Goal: Information Seeking & Learning: Learn about a topic

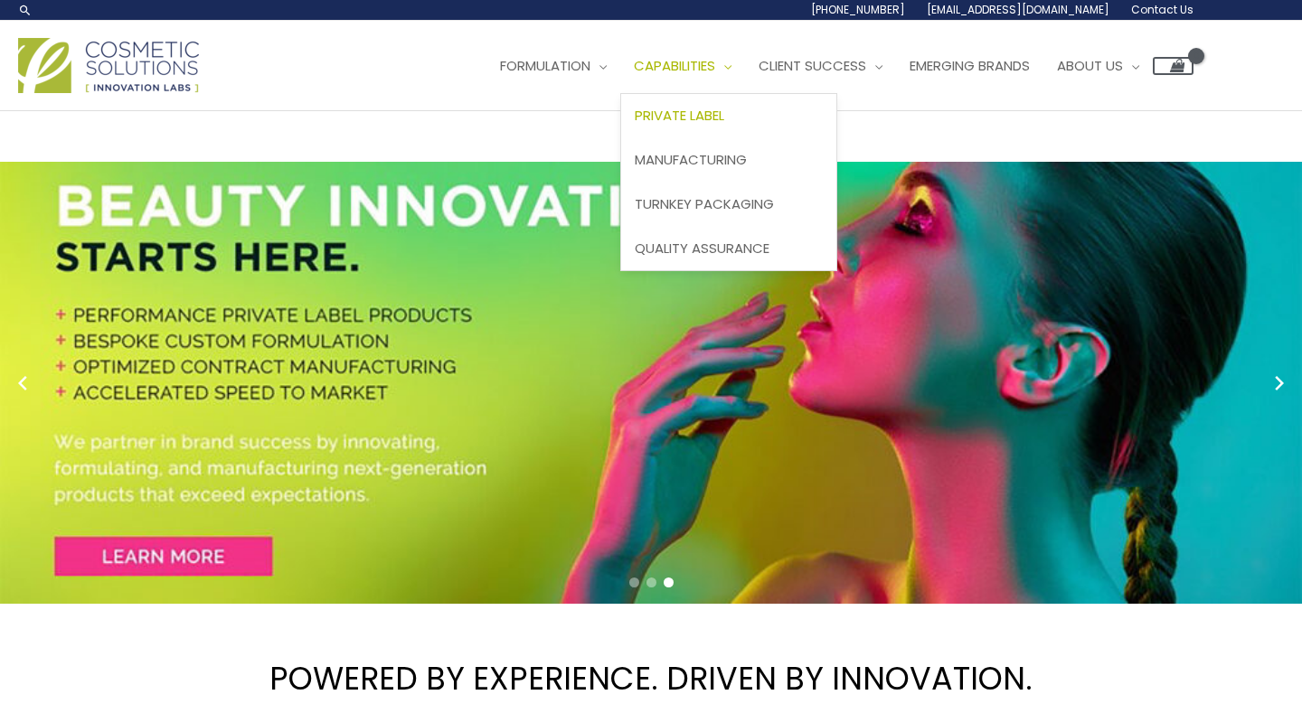
click at [712, 118] on span "Private Label" at bounding box center [678, 115] width 89 height 19
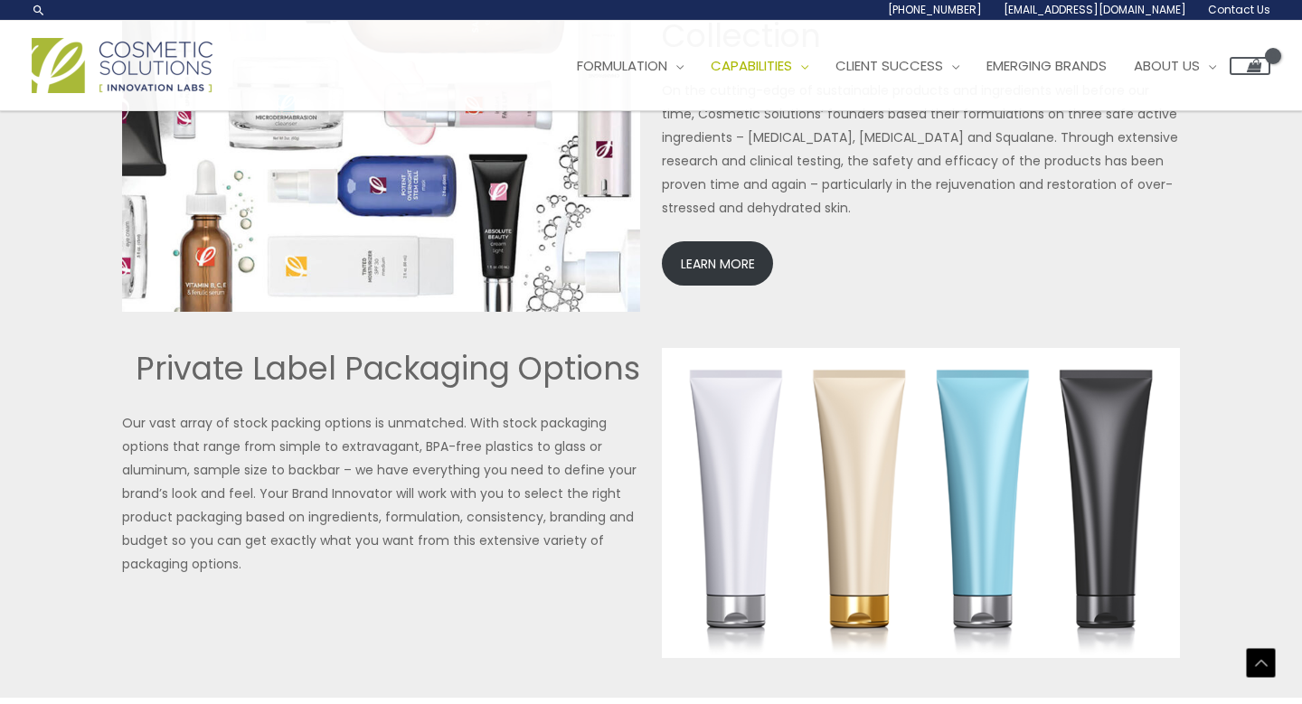
scroll to position [4028, 0]
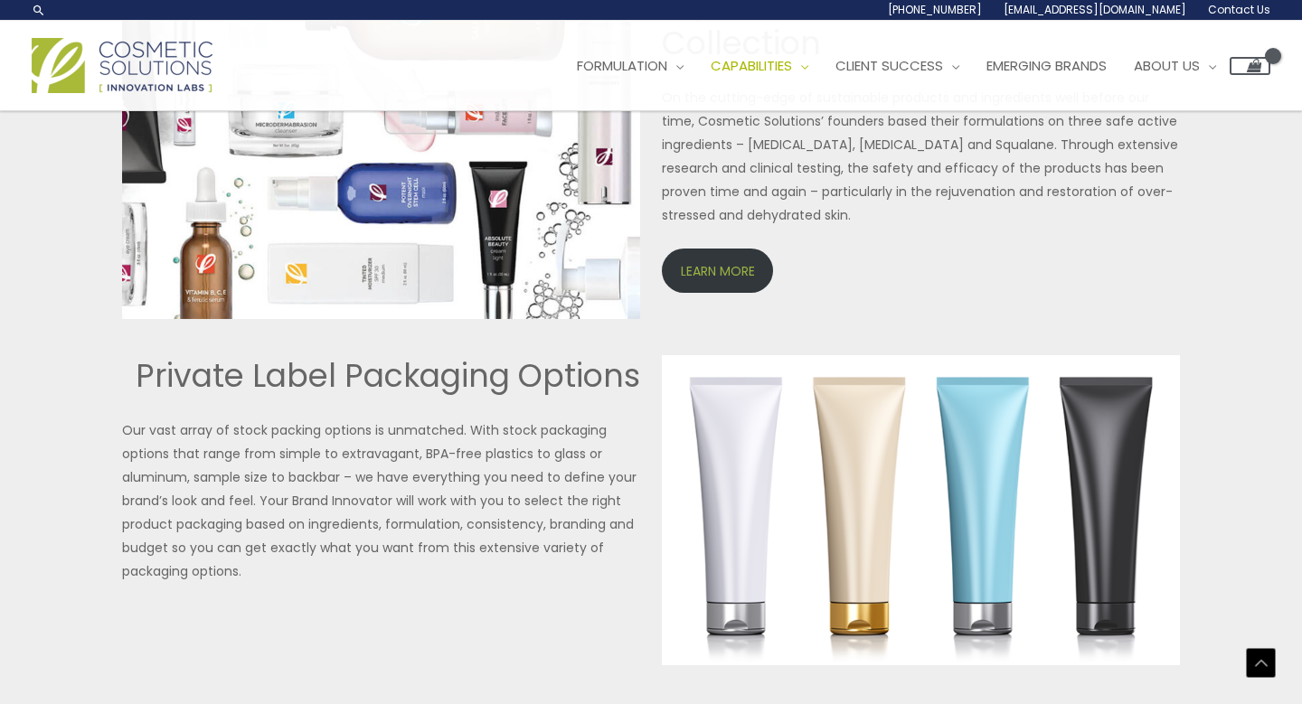
click at [704, 280] on link "LEARN MORE" at bounding box center [717, 271] width 111 height 44
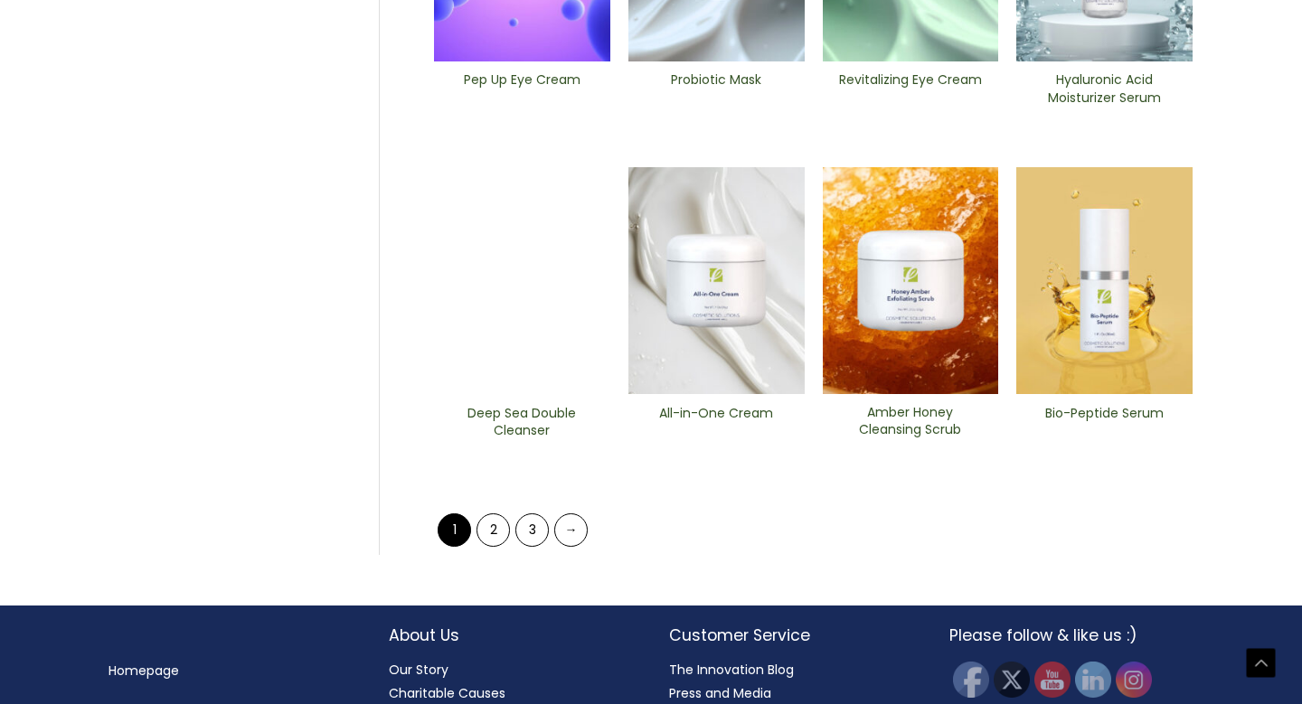
scroll to position [774, 0]
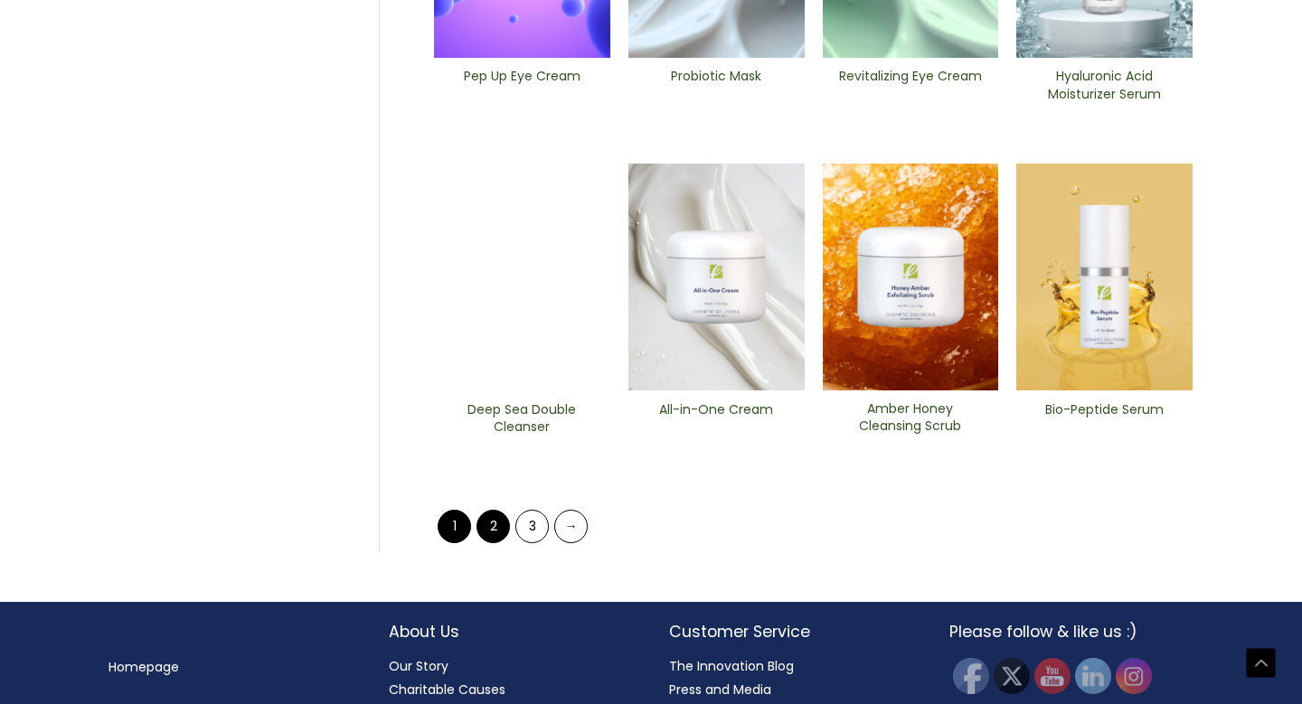
click at [486, 531] on link "2" at bounding box center [492, 526] width 33 height 33
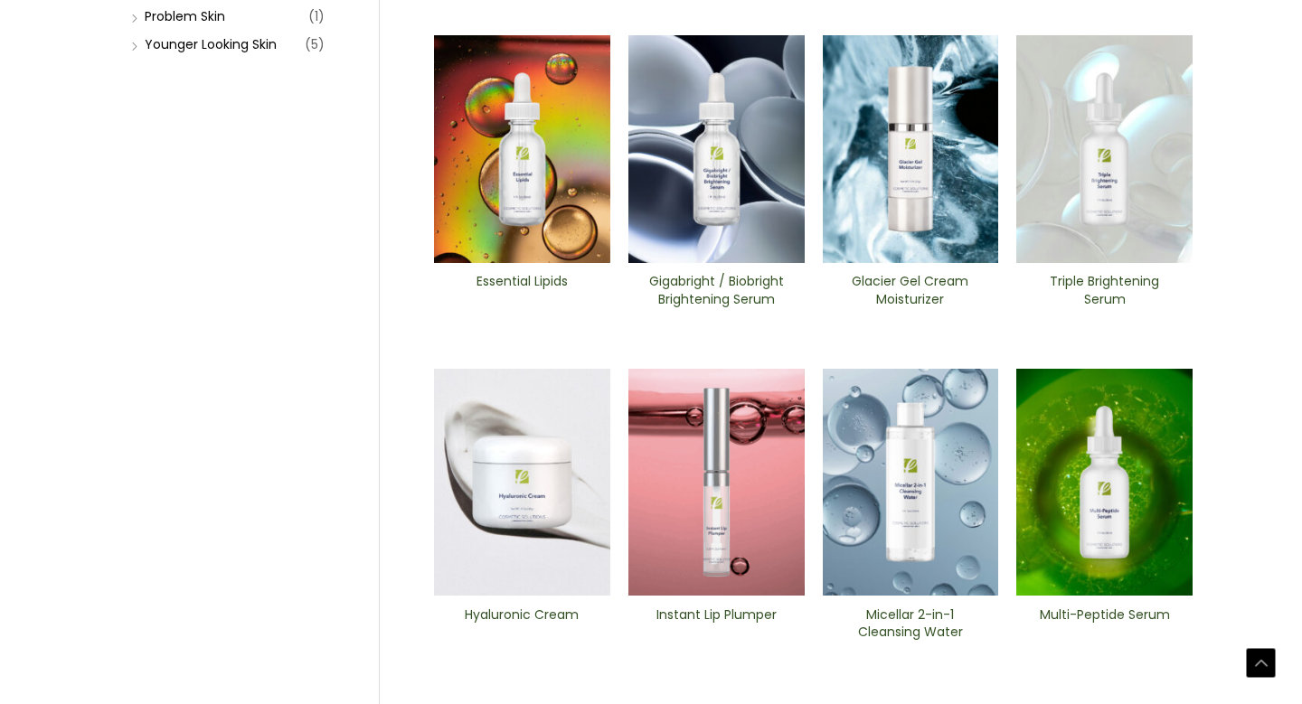
scroll to position [579, 0]
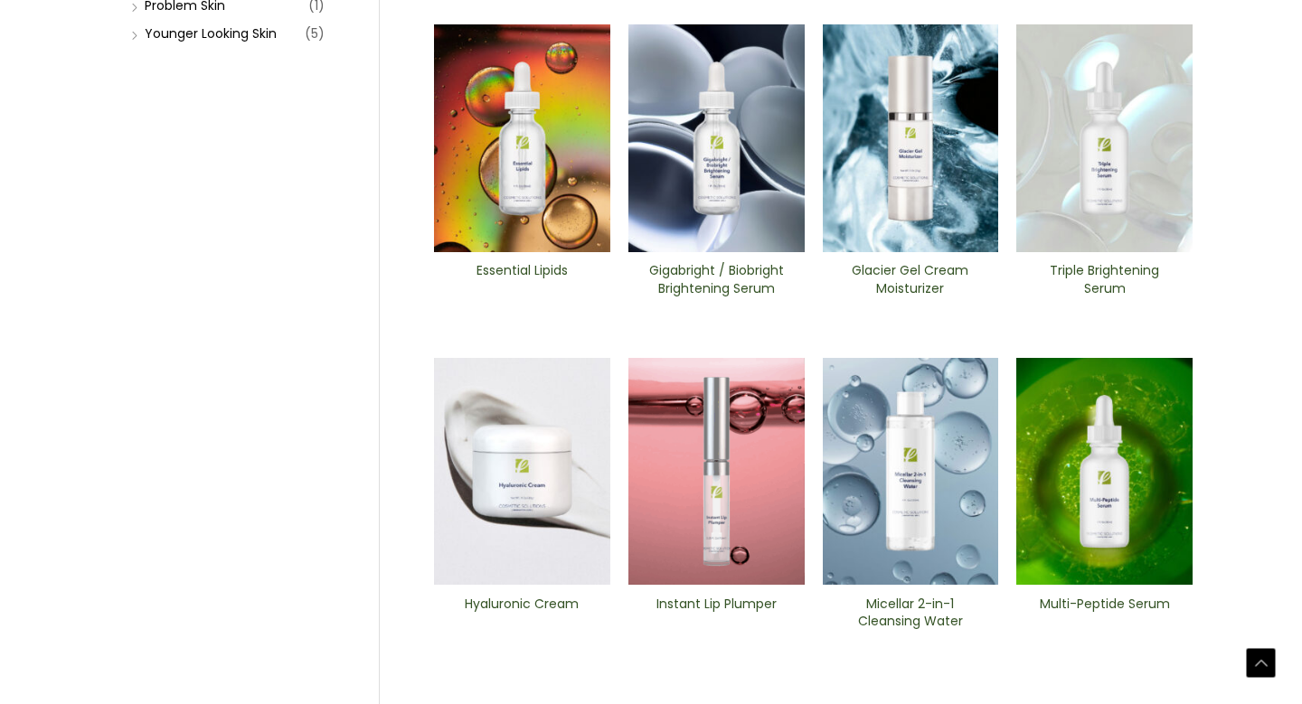
click at [526, 467] on img at bounding box center [522, 472] width 176 height 228
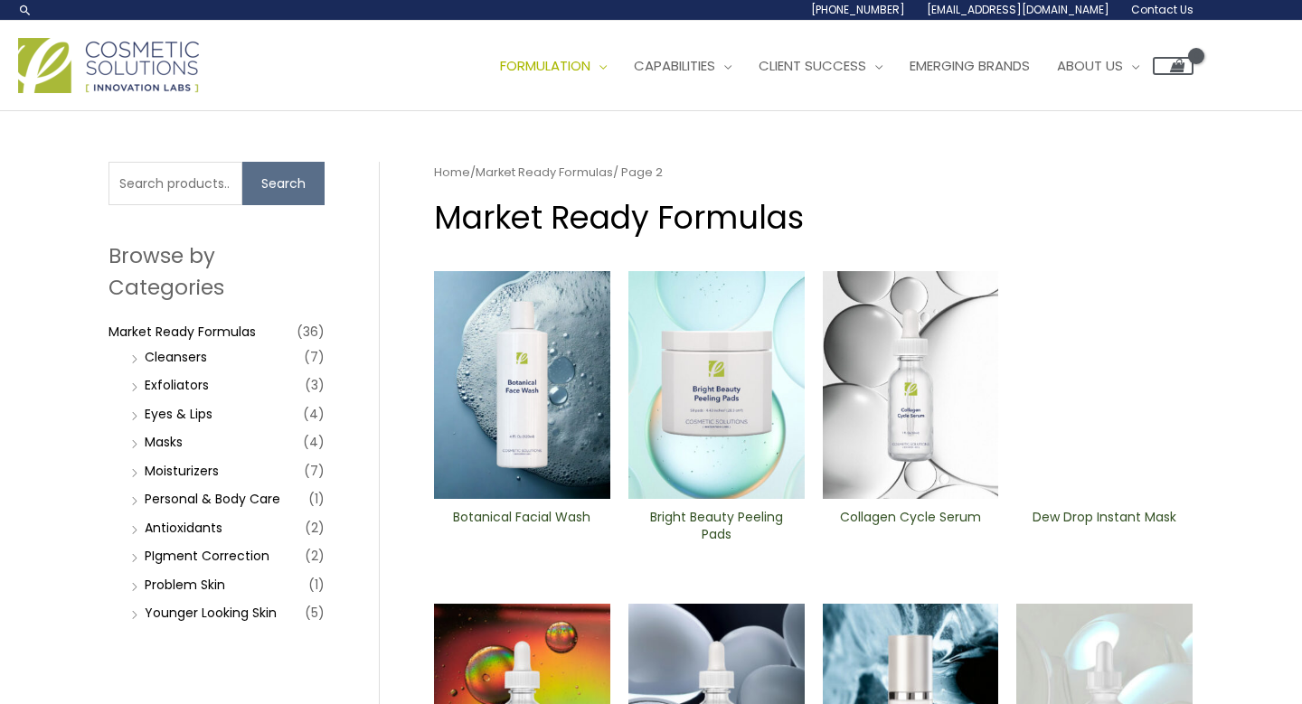
scroll to position [0, 0]
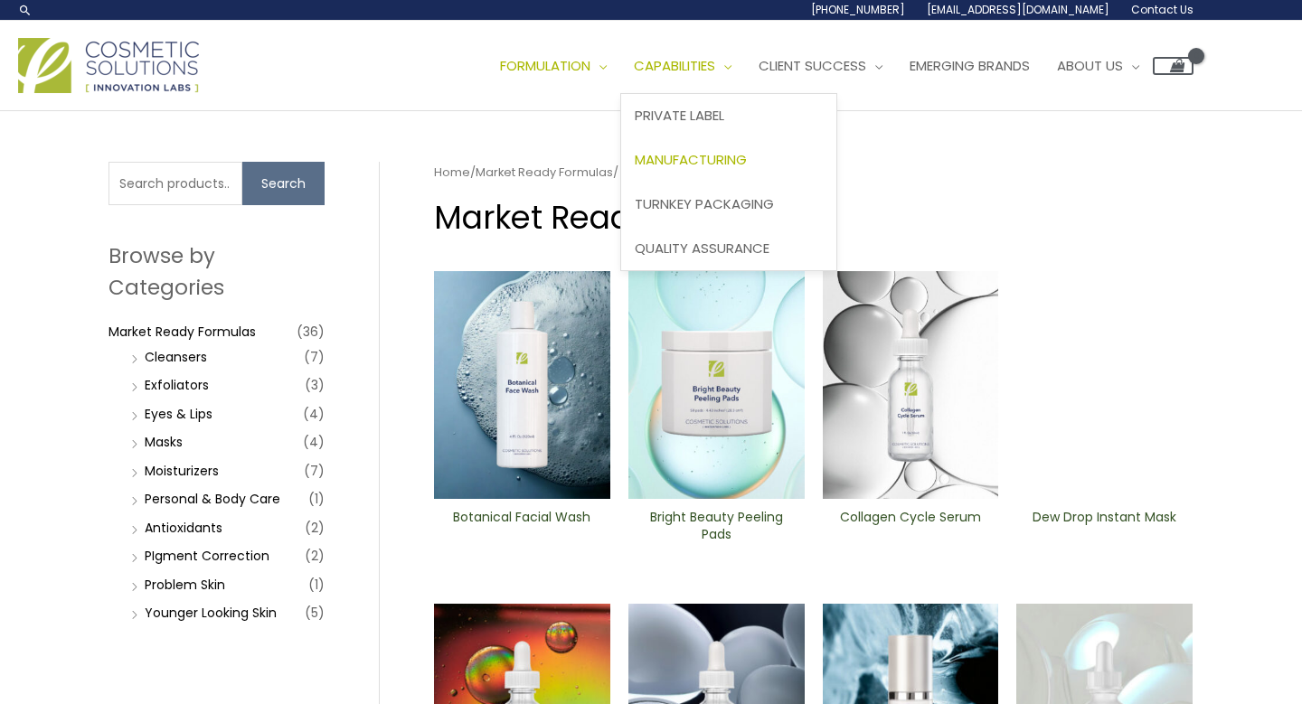
click at [730, 154] on span "Manufacturing" at bounding box center [690, 159] width 112 height 19
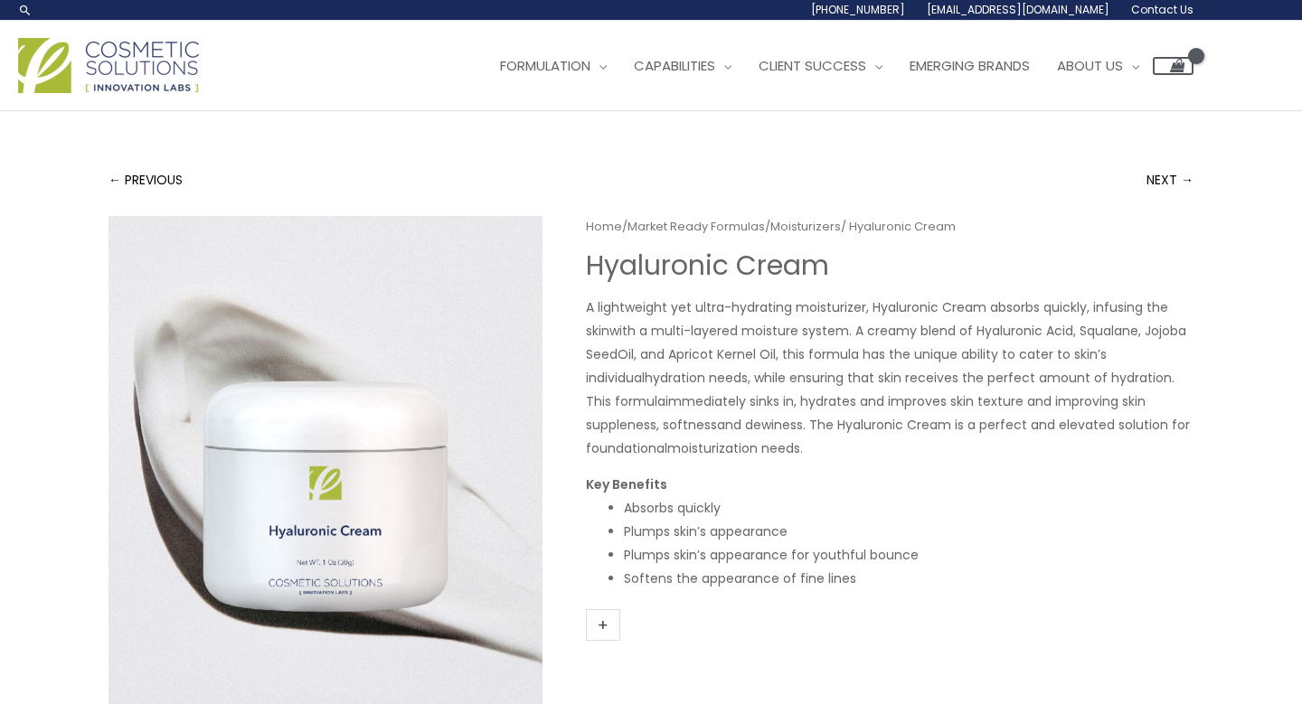
click at [608, 622] on link "+" at bounding box center [603, 625] width 34 height 32
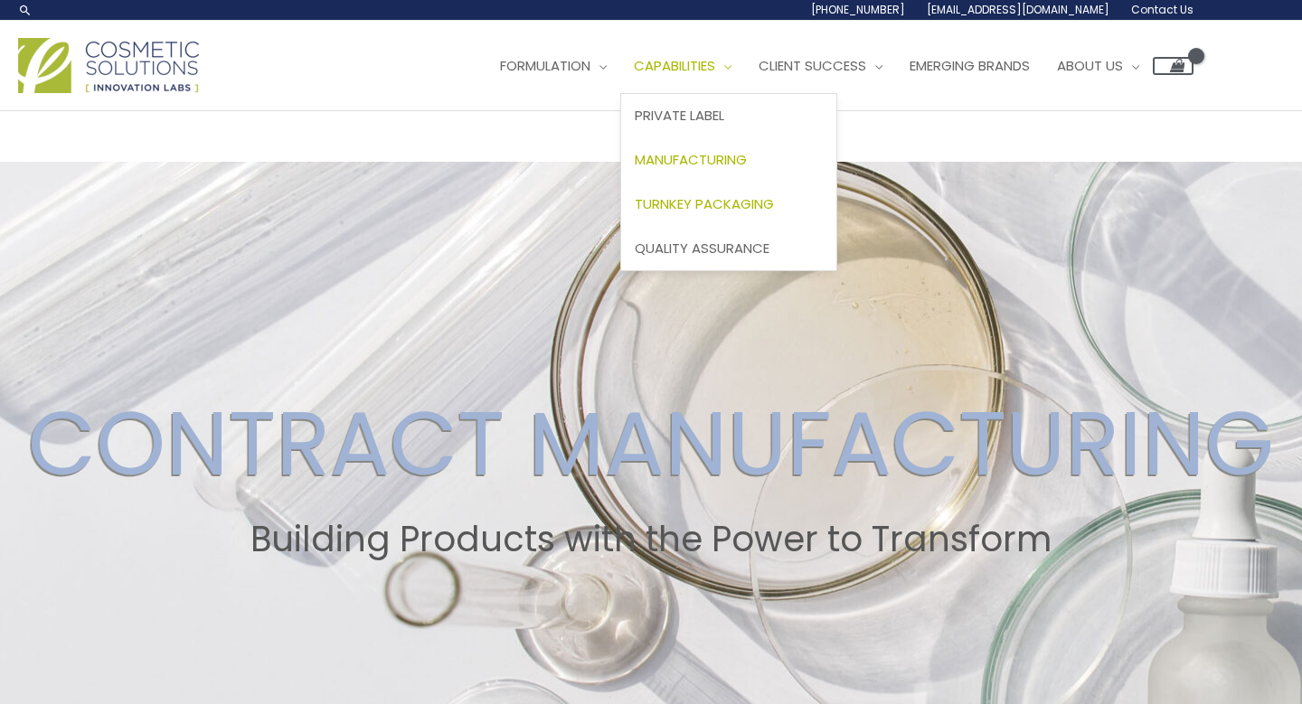
click at [719, 194] on span "Turnkey Packaging" at bounding box center [703, 203] width 139 height 19
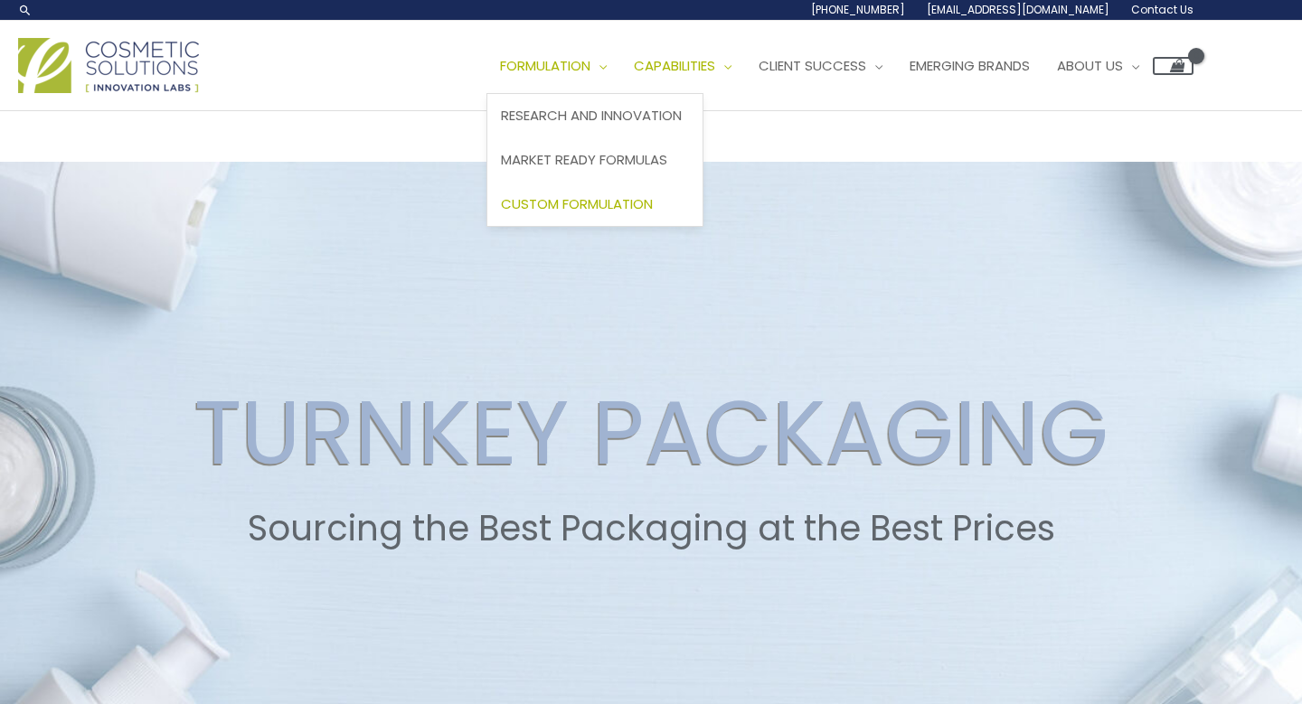
click at [644, 197] on span "Custom Formulation" at bounding box center [577, 203] width 152 height 19
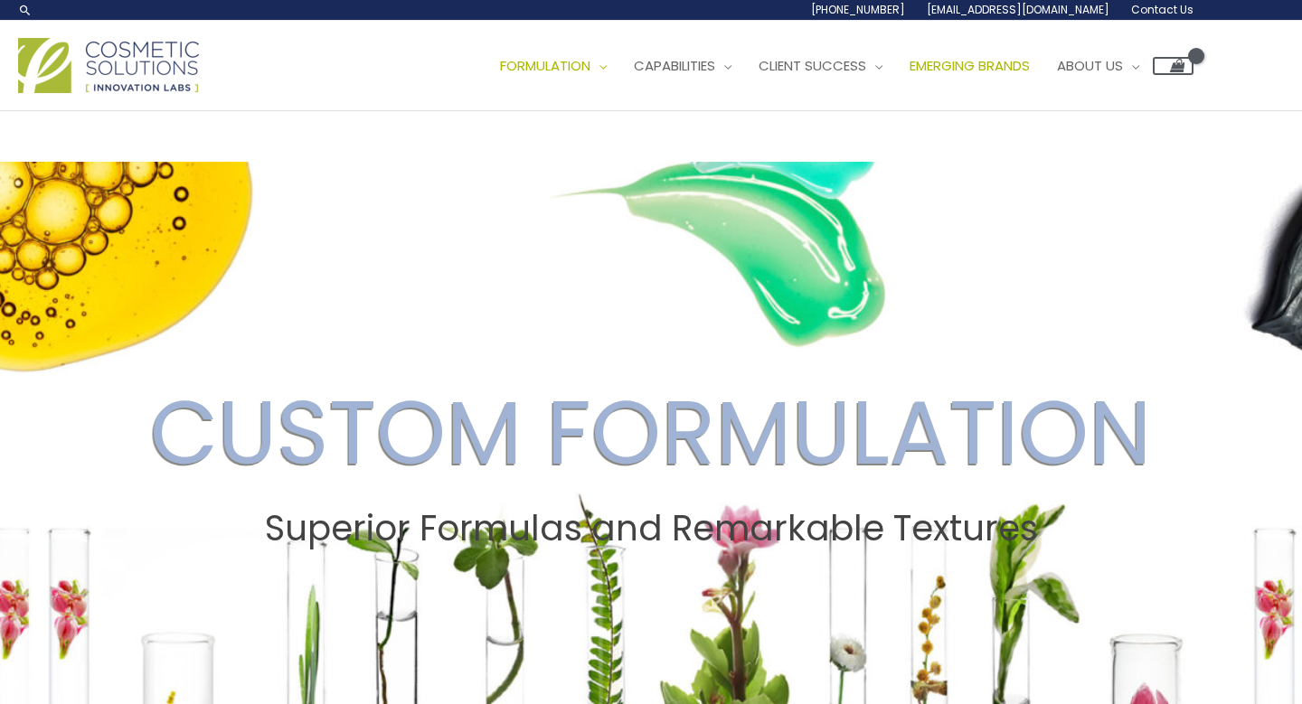
click at [1029, 62] on span "Emerging Brands" at bounding box center [969, 65] width 120 height 19
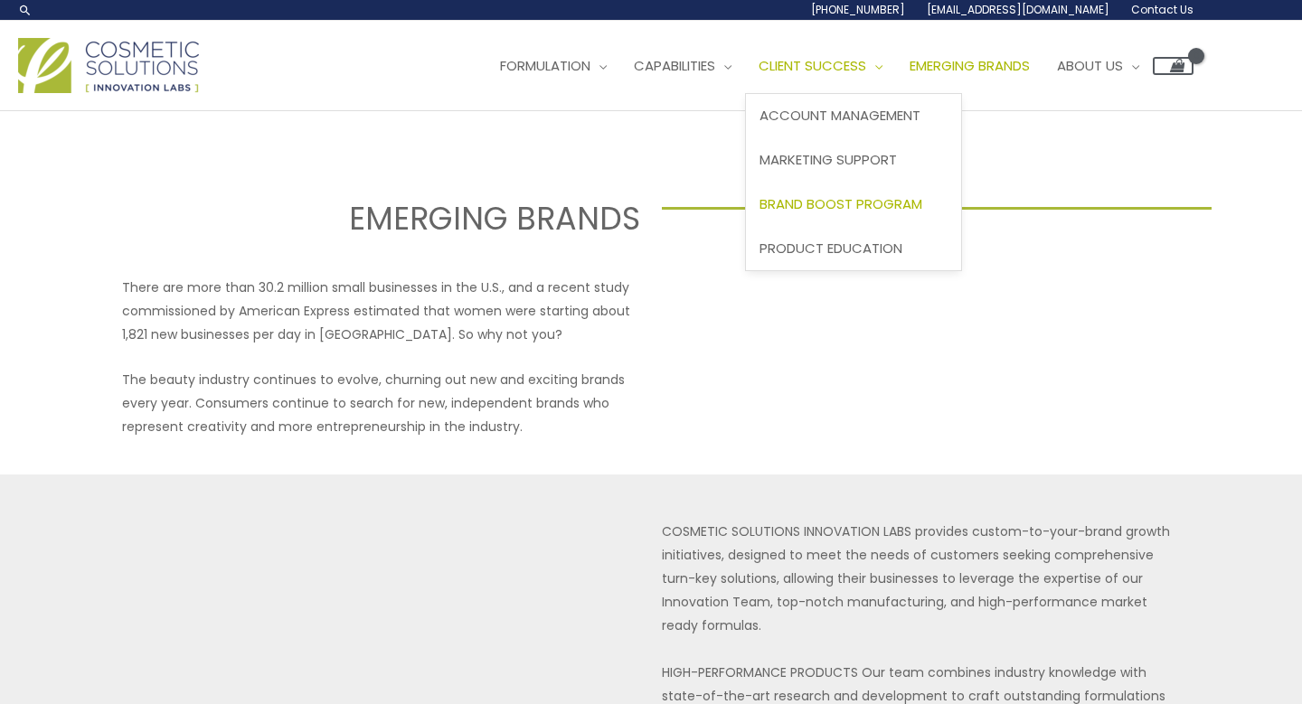
click at [870, 202] on span "Brand Boost Program" at bounding box center [840, 203] width 163 height 19
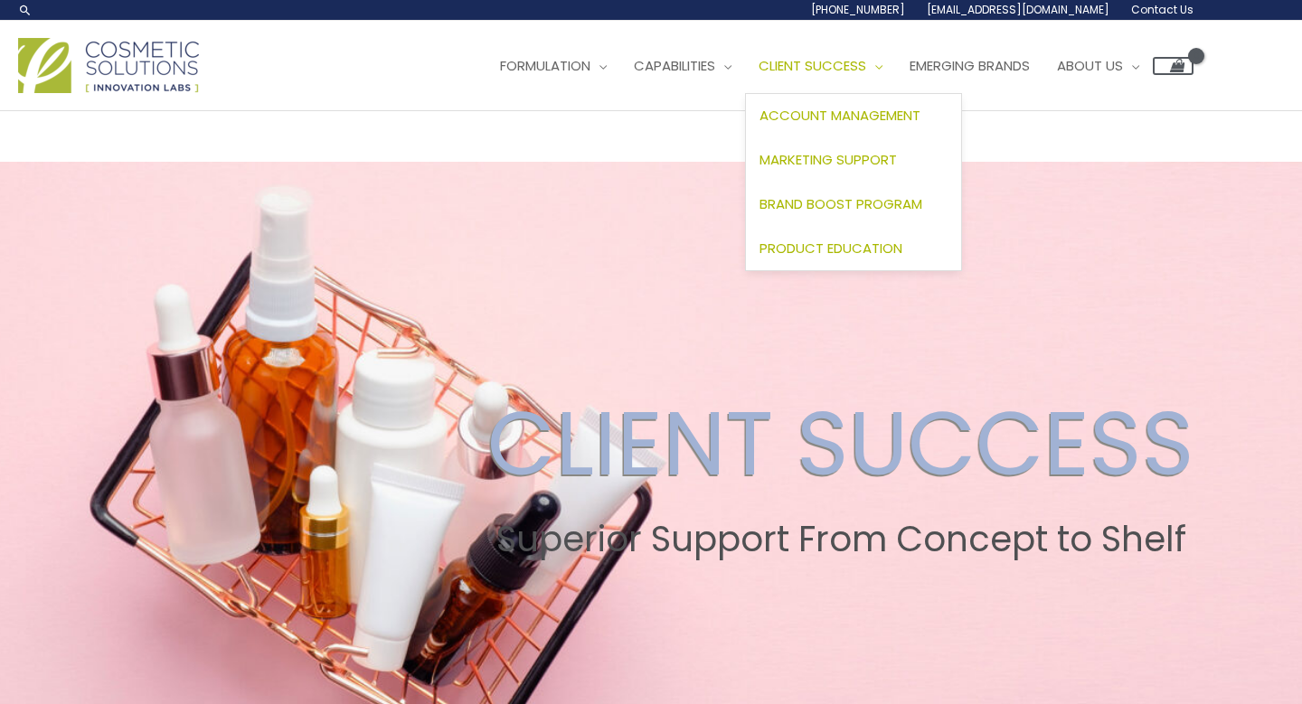
click at [865, 239] on span "Product Education" at bounding box center [830, 248] width 143 height 19
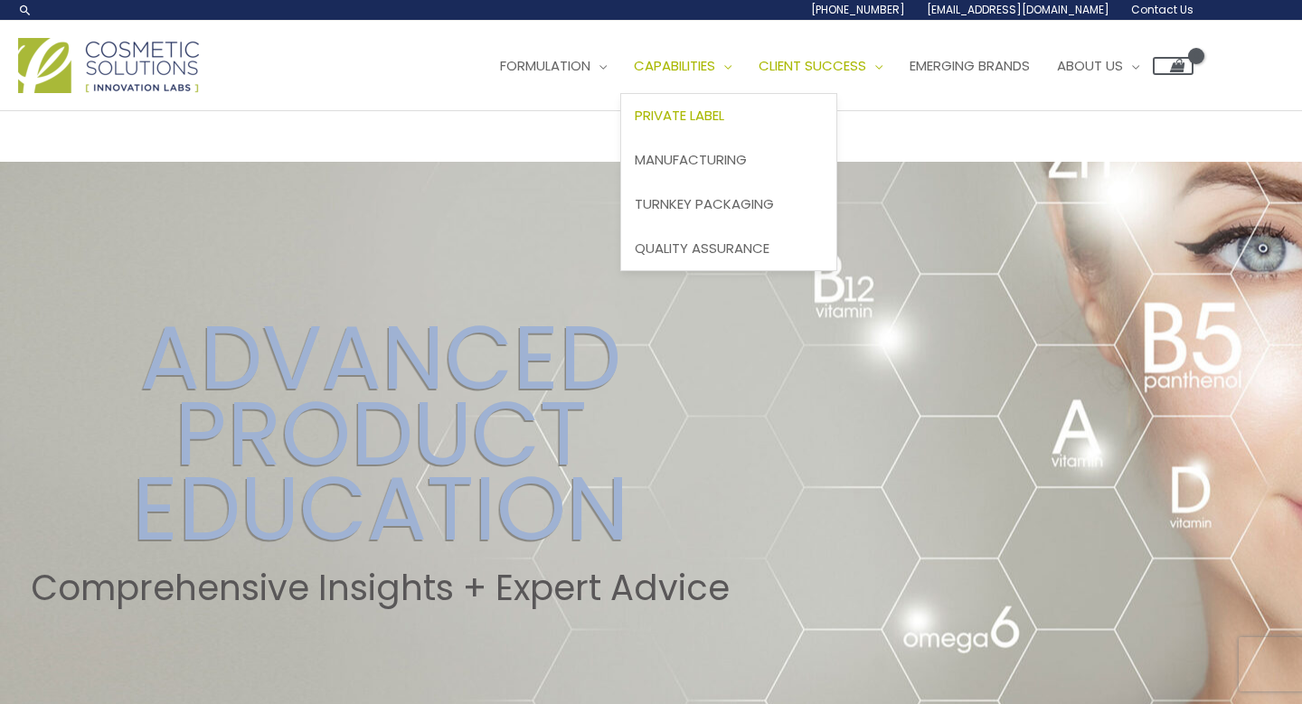
click at [721, 112] on span "Private Label" at bounding box center [678, 115] width 89 height 19
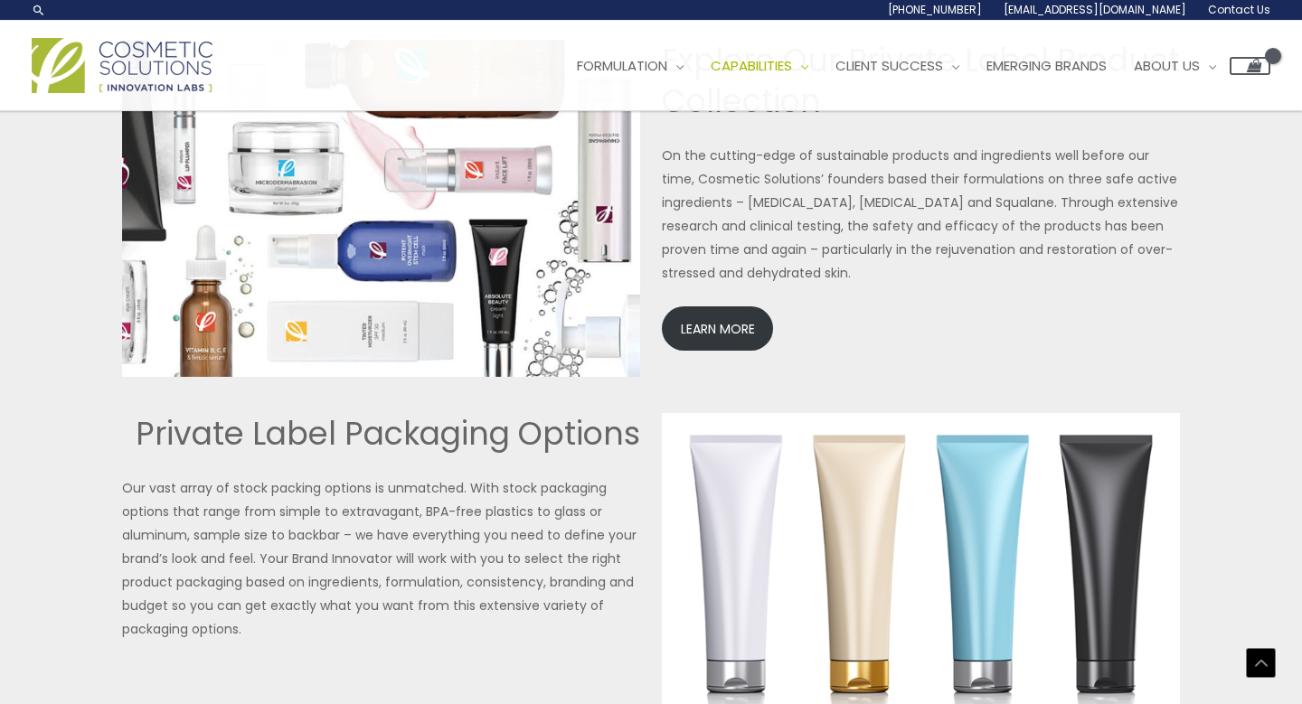
scroll to position [3969, 0]
click at [716, 327] on link "LEARN MORE" at bounding box center [717, 329] width 111 height 44
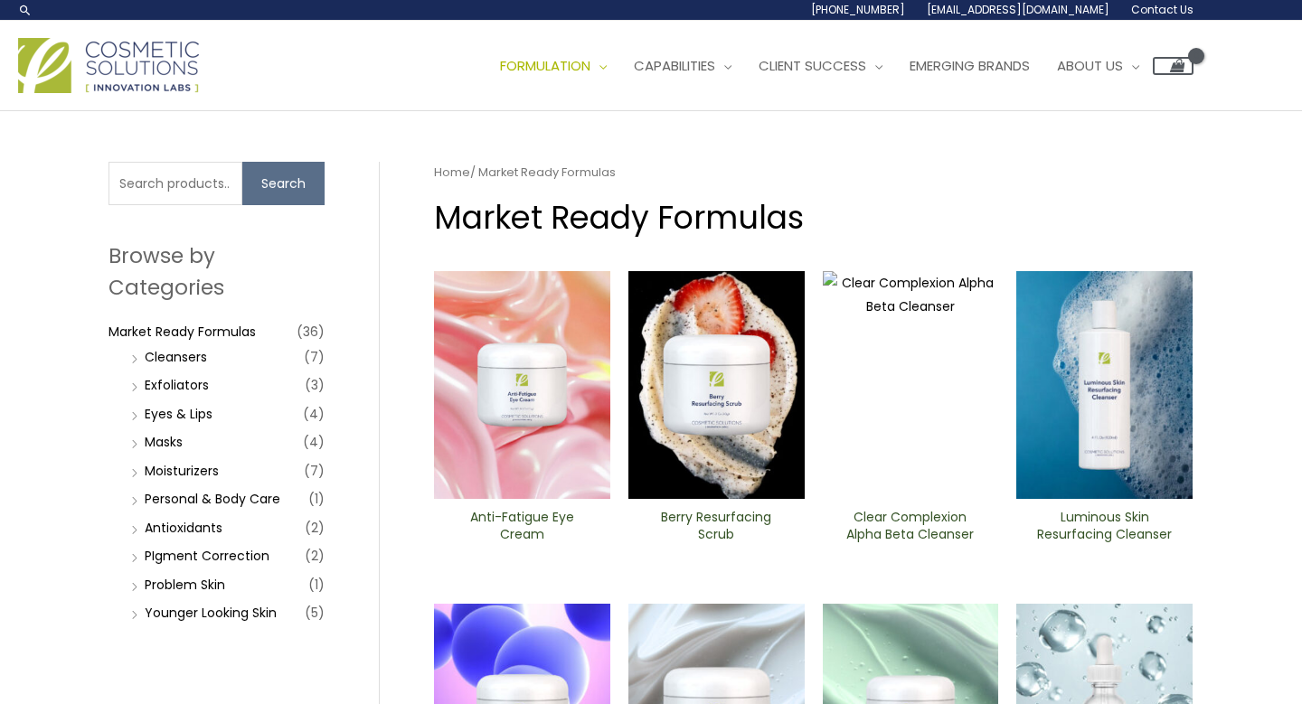
click at [216, 354] on li "Cleansers (7)" at bounding box center [226, 356] width 198 height 25
click at [184, 352] on link "Cleansers" at bounding box center [176, 357] width 62 height 18
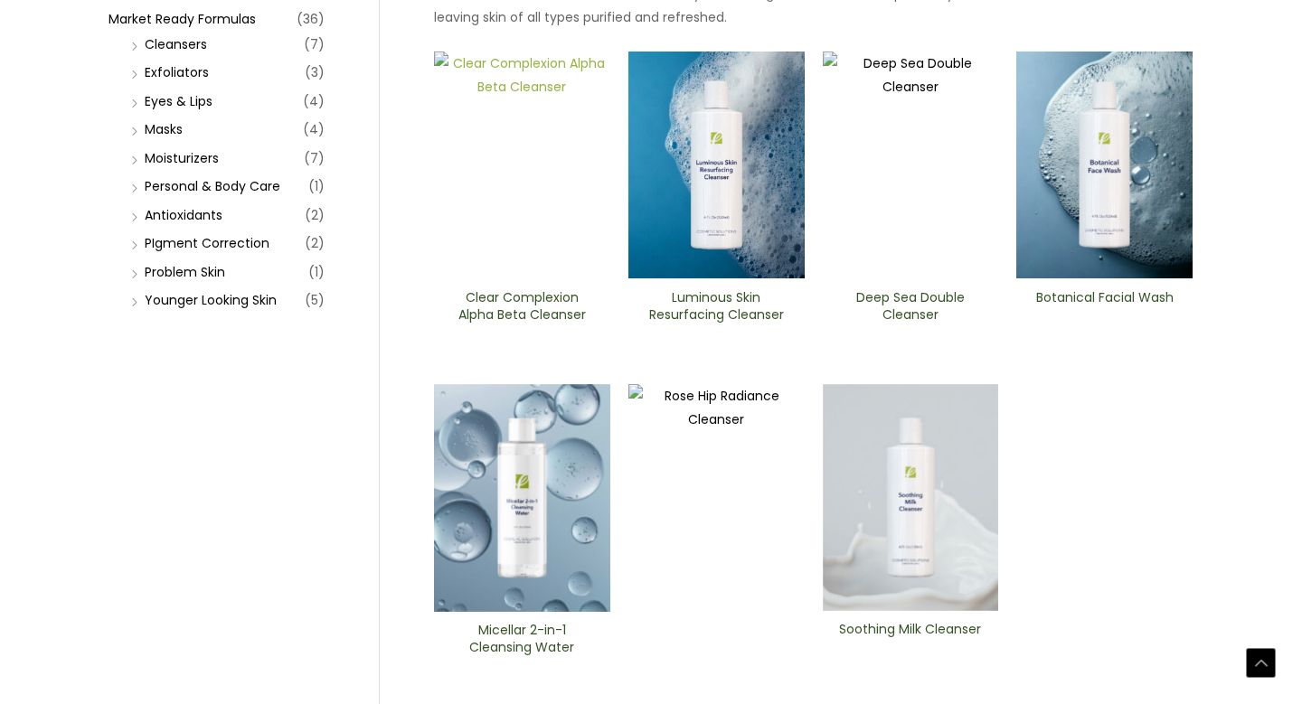
scroll to position [321, 0]
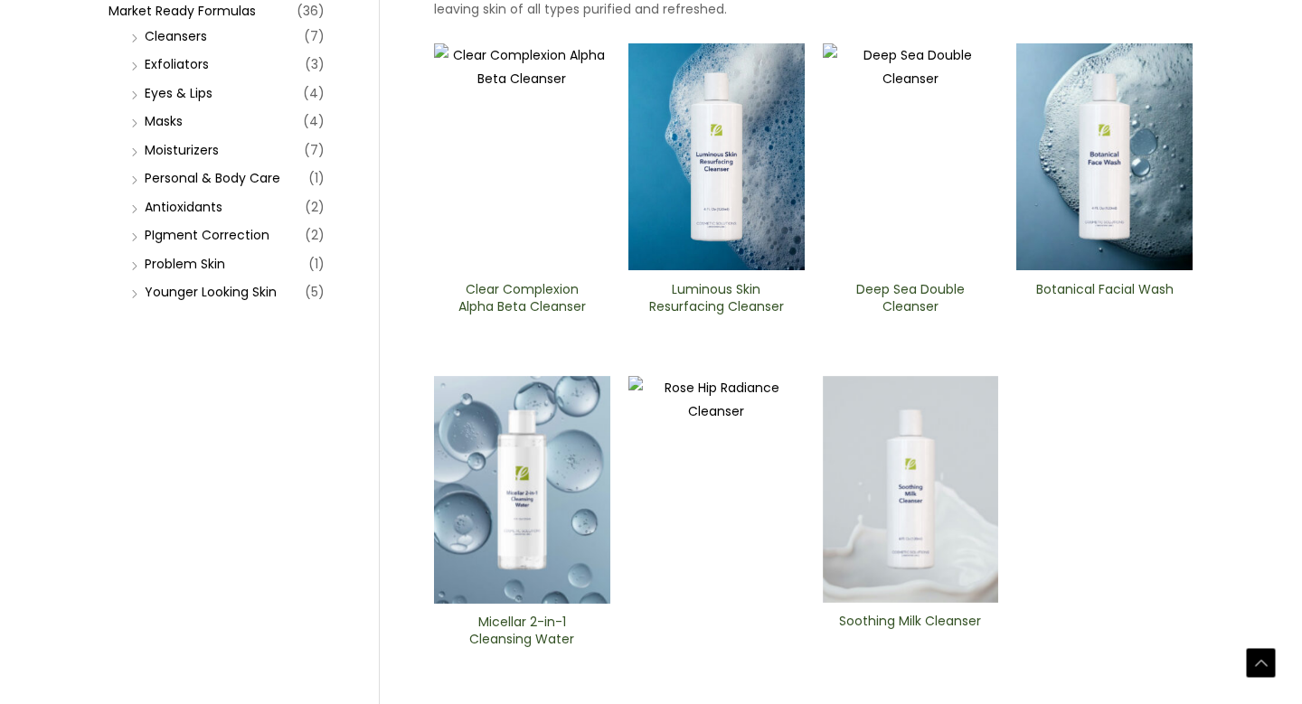
click at [926, 512] on img at bounding box center [910, 489] width 176 height 227
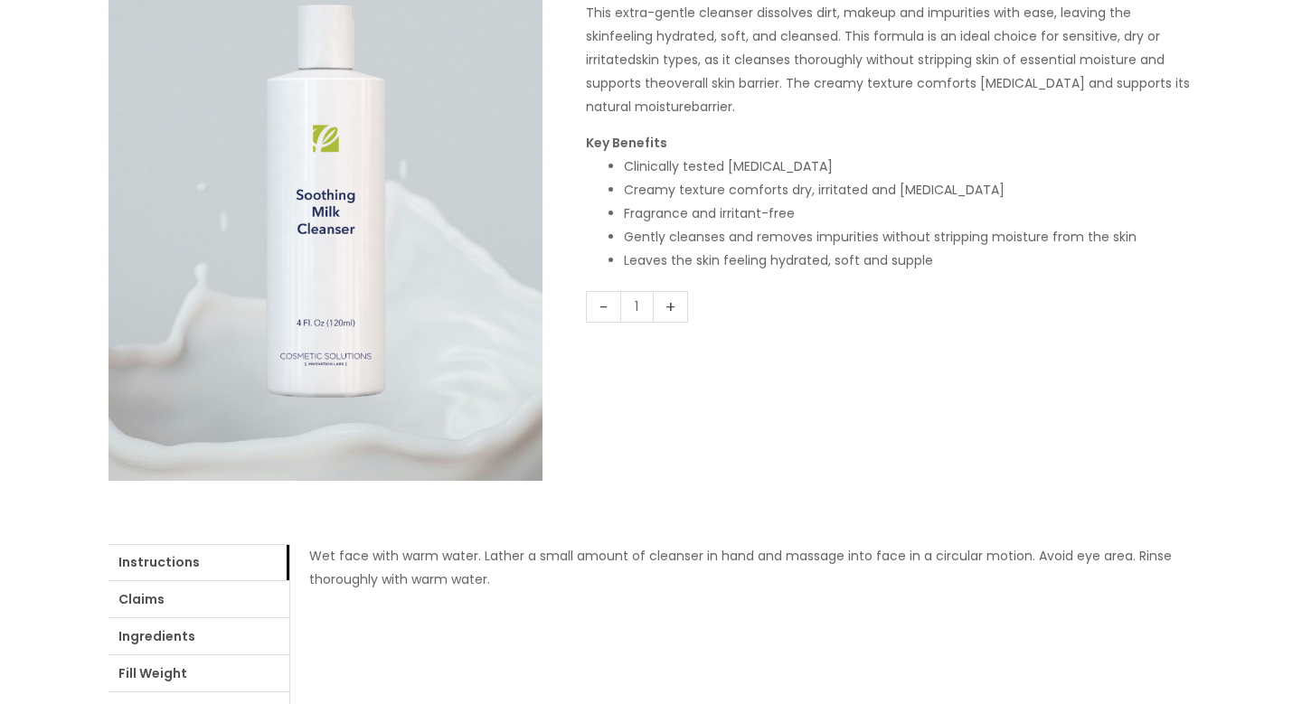
scroll to position [321, 0]
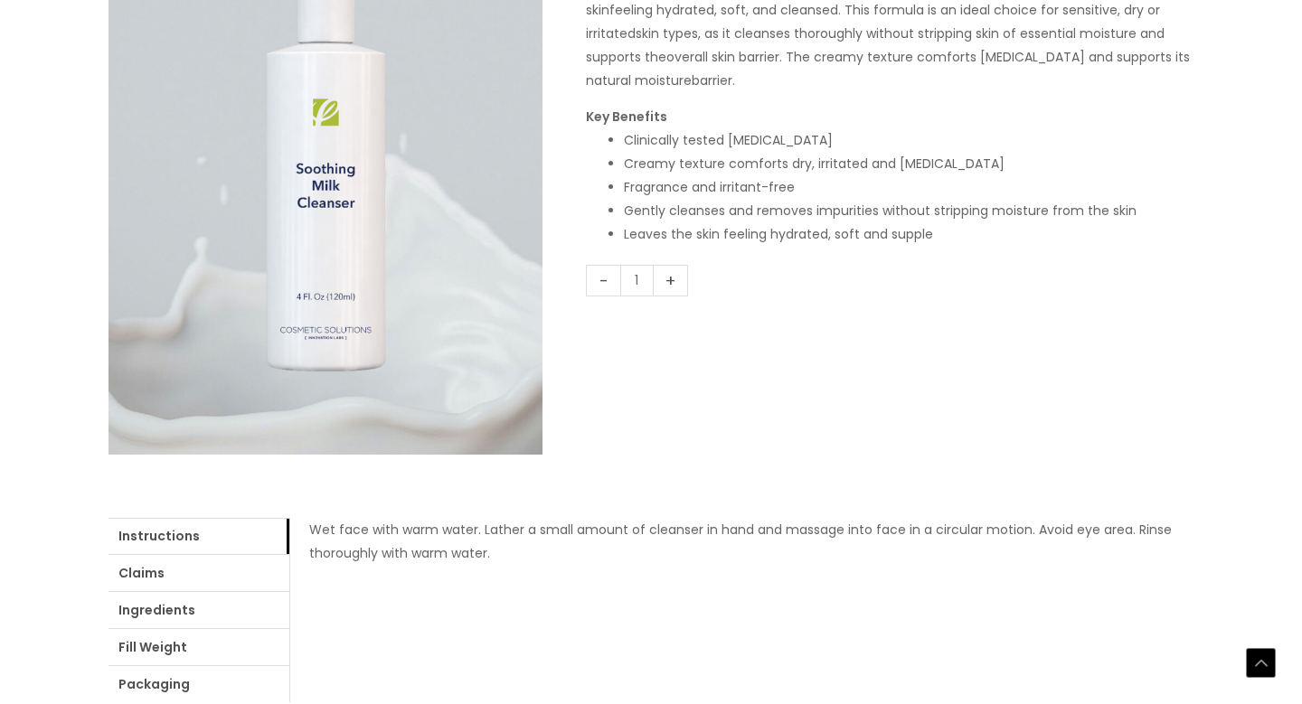
click at [670, 285] on link "+" at bounding box center [670, 281] width 34 height 32
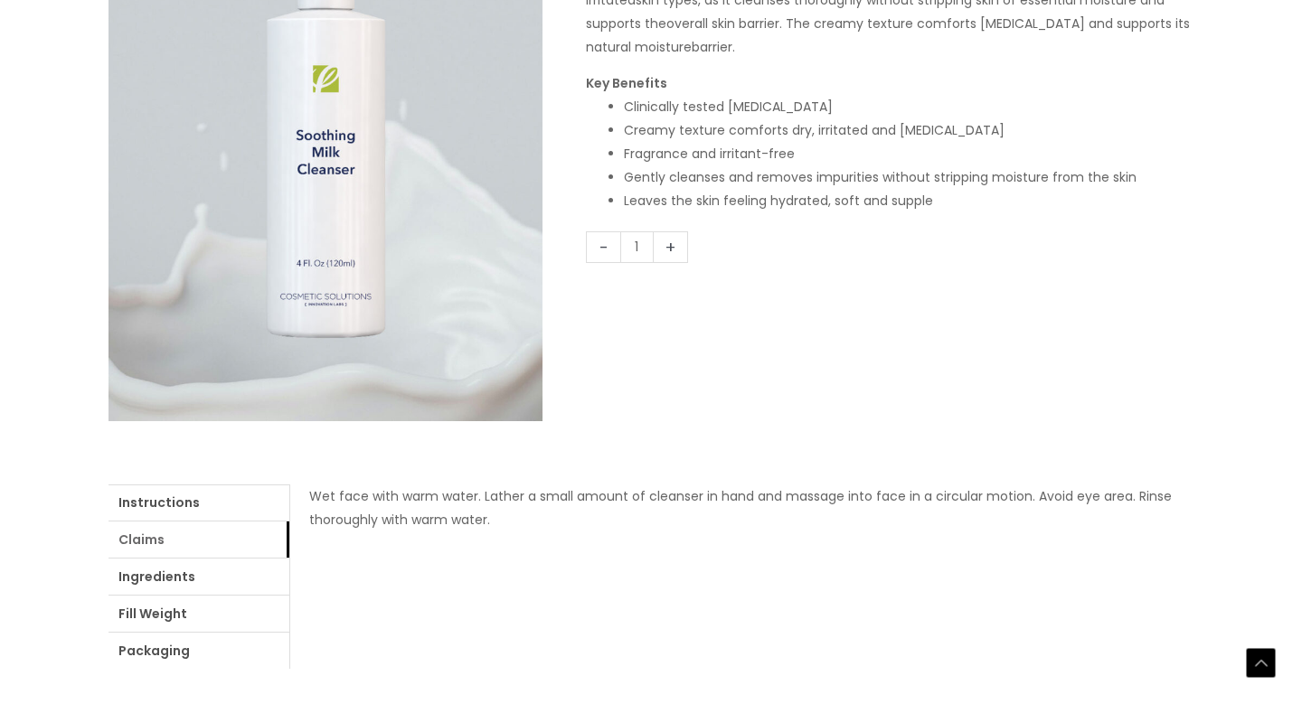
scroll to position [358, 0]
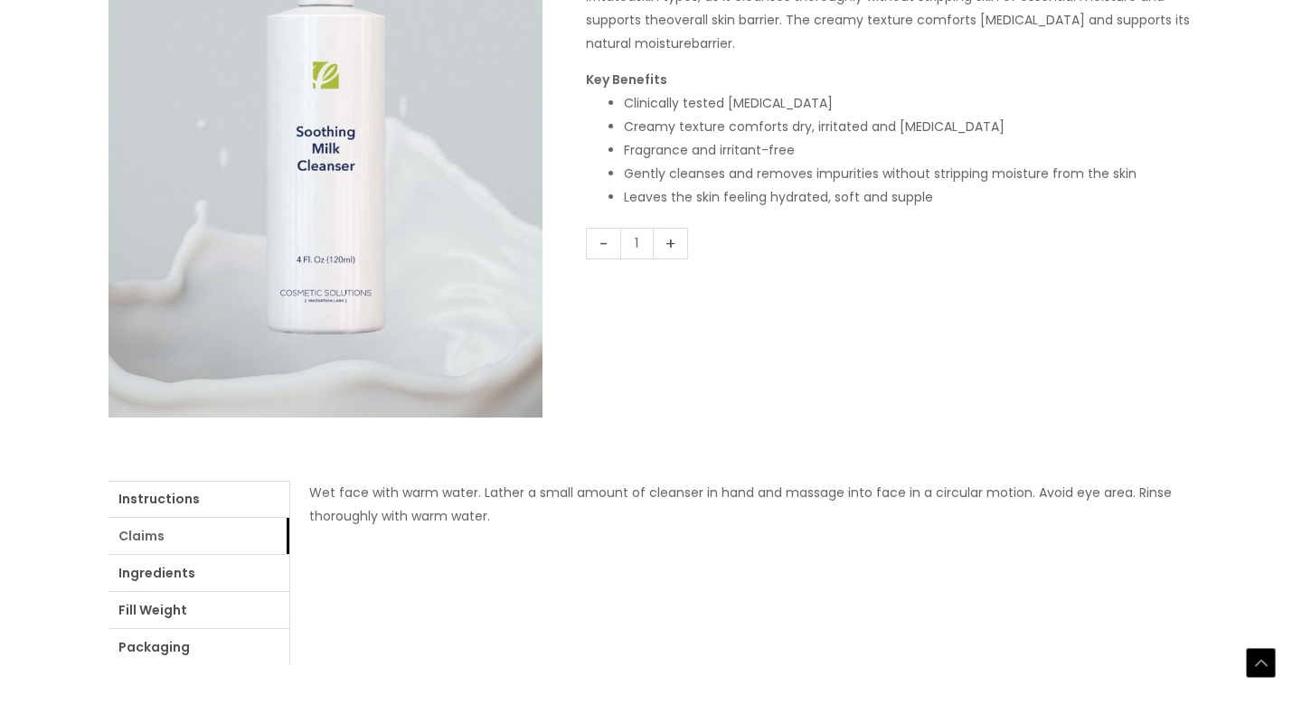
click at [157, 525] on link "Claims" at bounding box center [198, 536] width 181 height 36
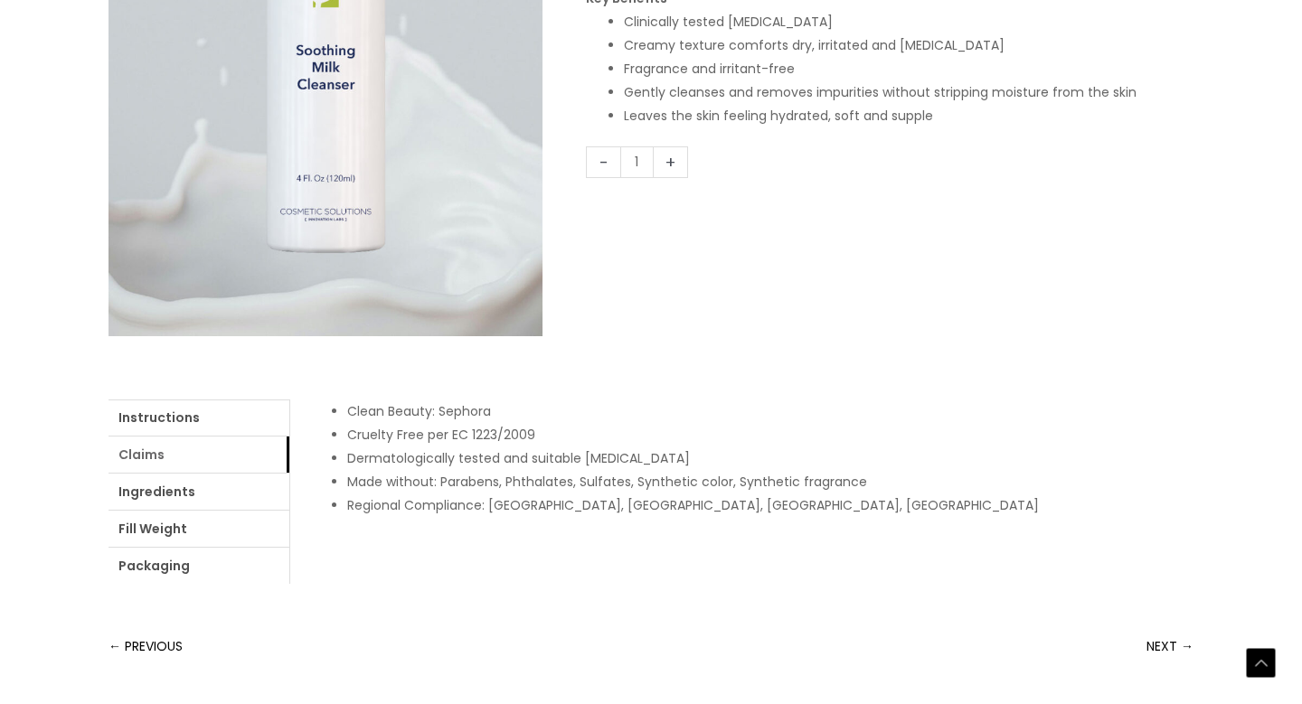
scroll to position [481, 0]
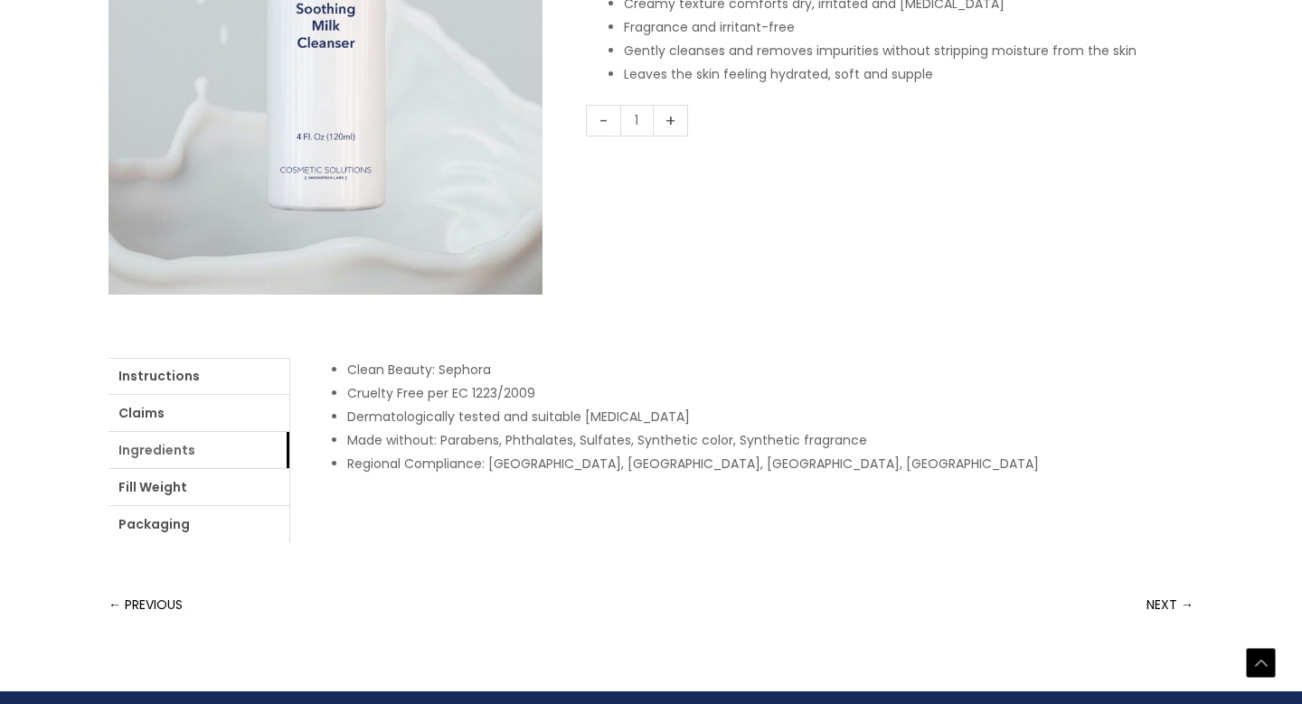
click at [150, 448] on link "Ingredients" at bounding box center [198, 450] width 181 height 36
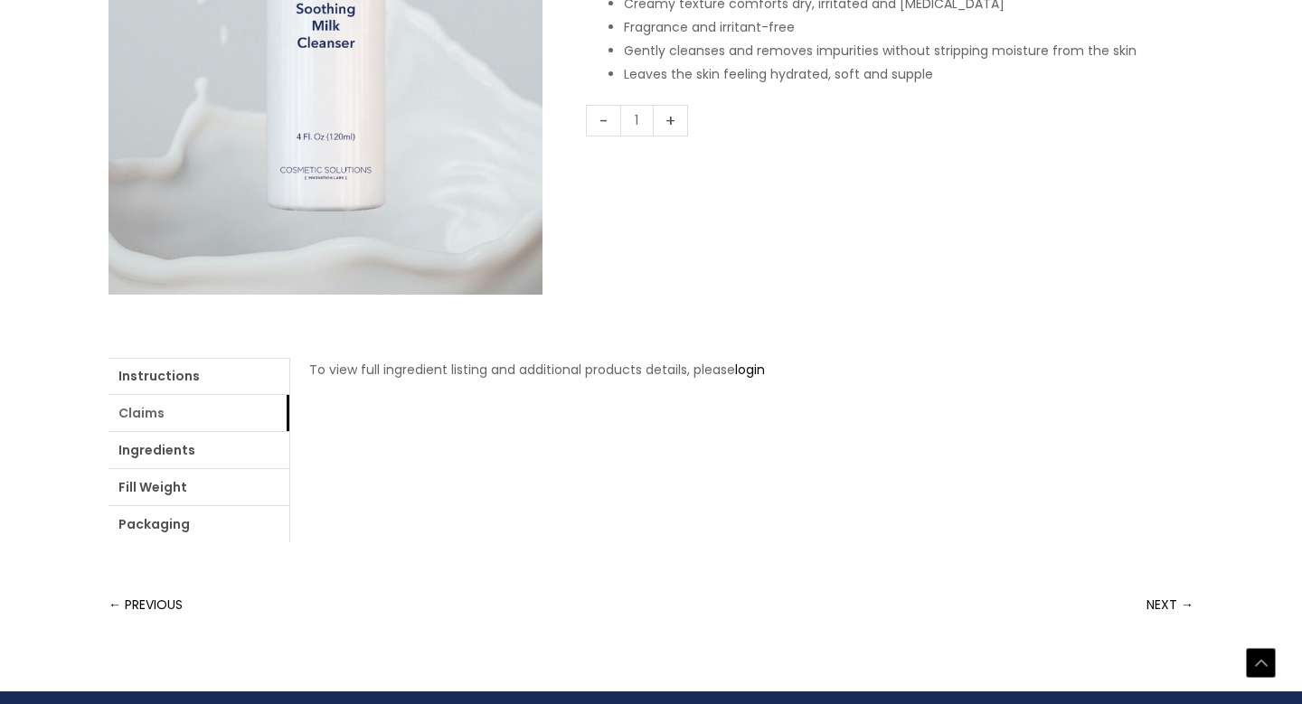
click at [146, 410] on link "Claims" at bounding box center [198, 413] width 181 height 36
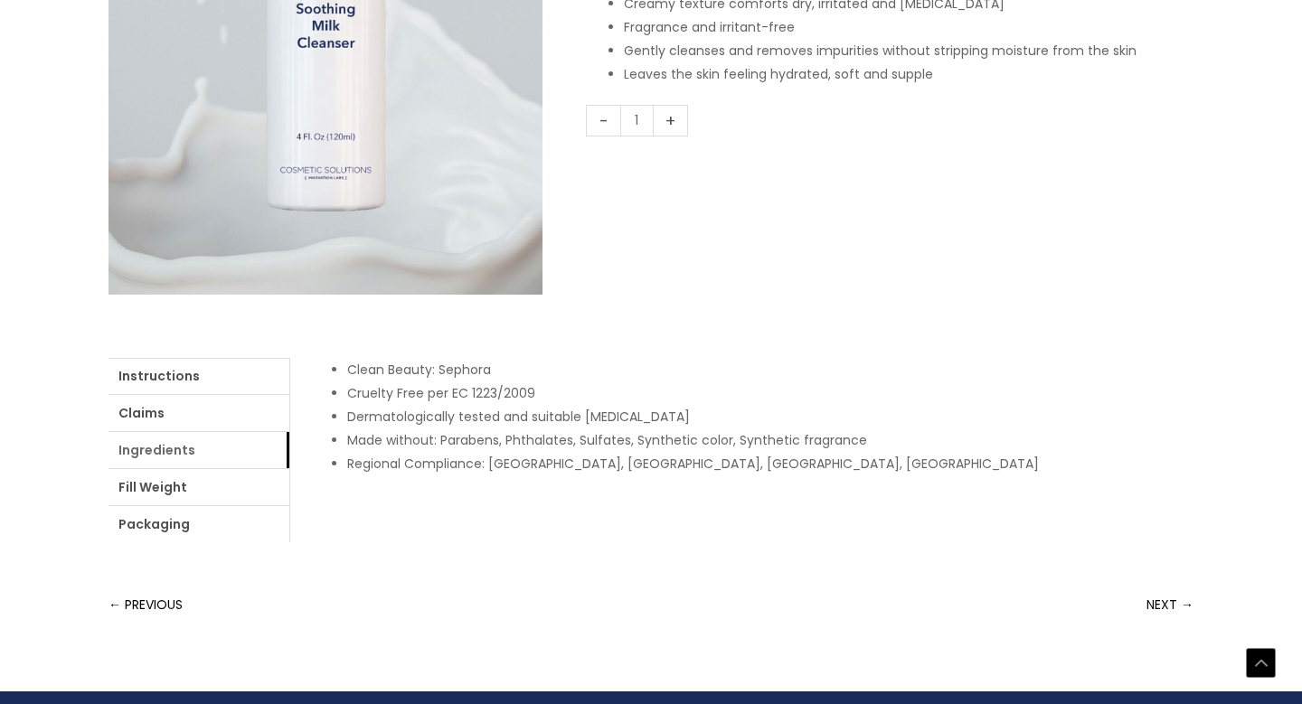
click at [155, 446] on link "Ingredients" at bounding box center [198, 450] width 181 height 36
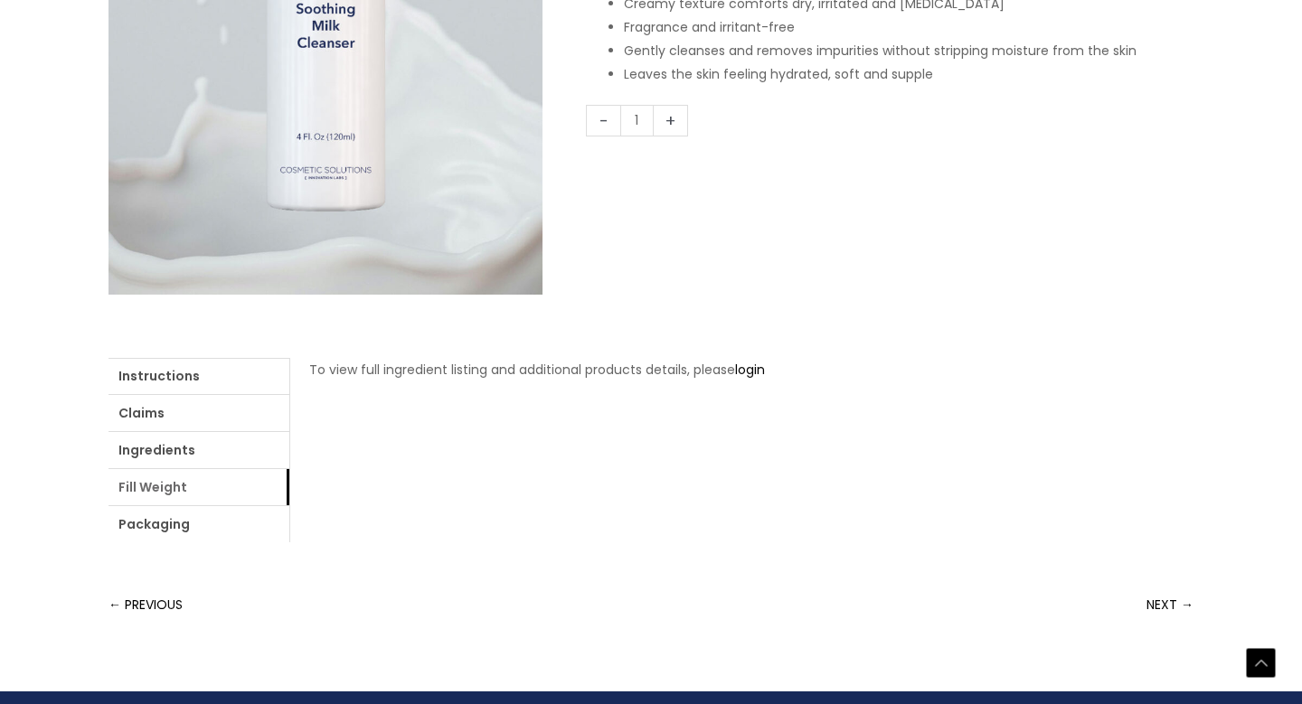
click at [160, 493] on link "Fill Weight" at bounding box center [198, 487] width 181 height 36
click at [167, 524] on link "Packaging" at bounding box center [198, 524] width 181 height 36
click at [170, 371] on link "Instructions" at bounding box center [198, 376] width 181 height 36
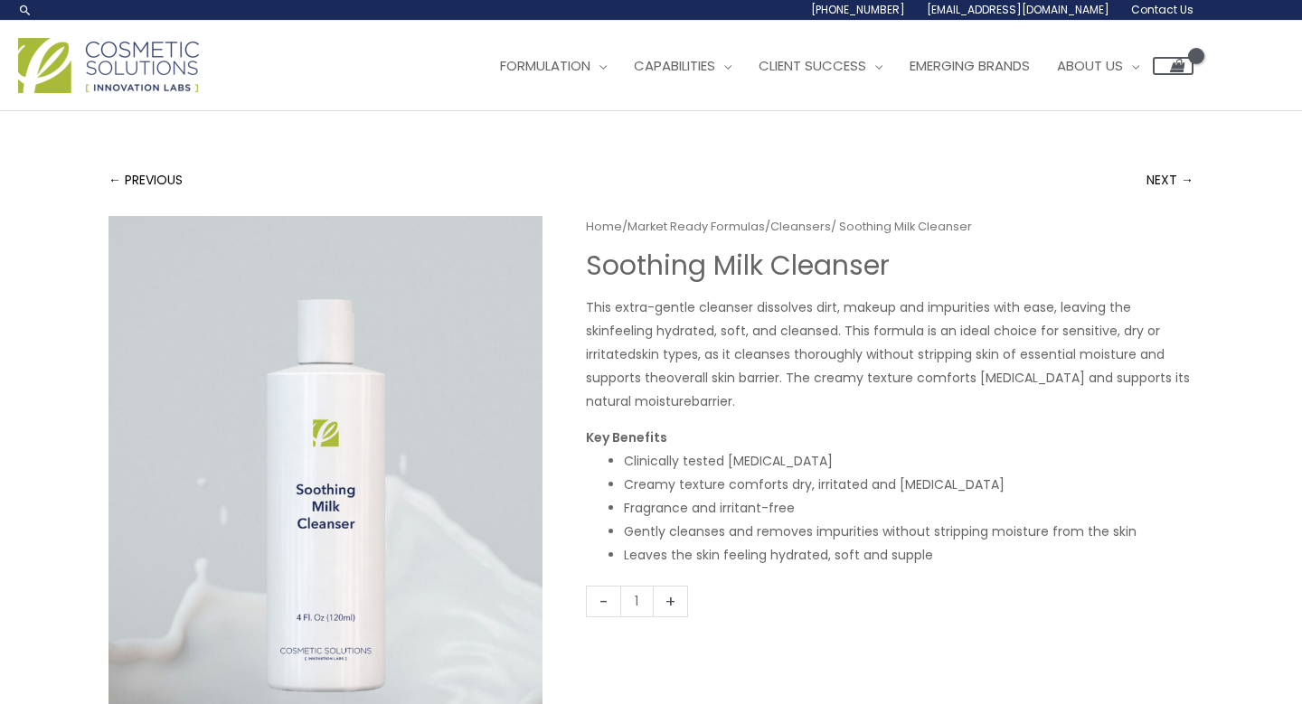
scroll to position [0, 0]
click at [1171, 170] on link "NEXT →" at bounding box center [1169, 180] width 47 height 36
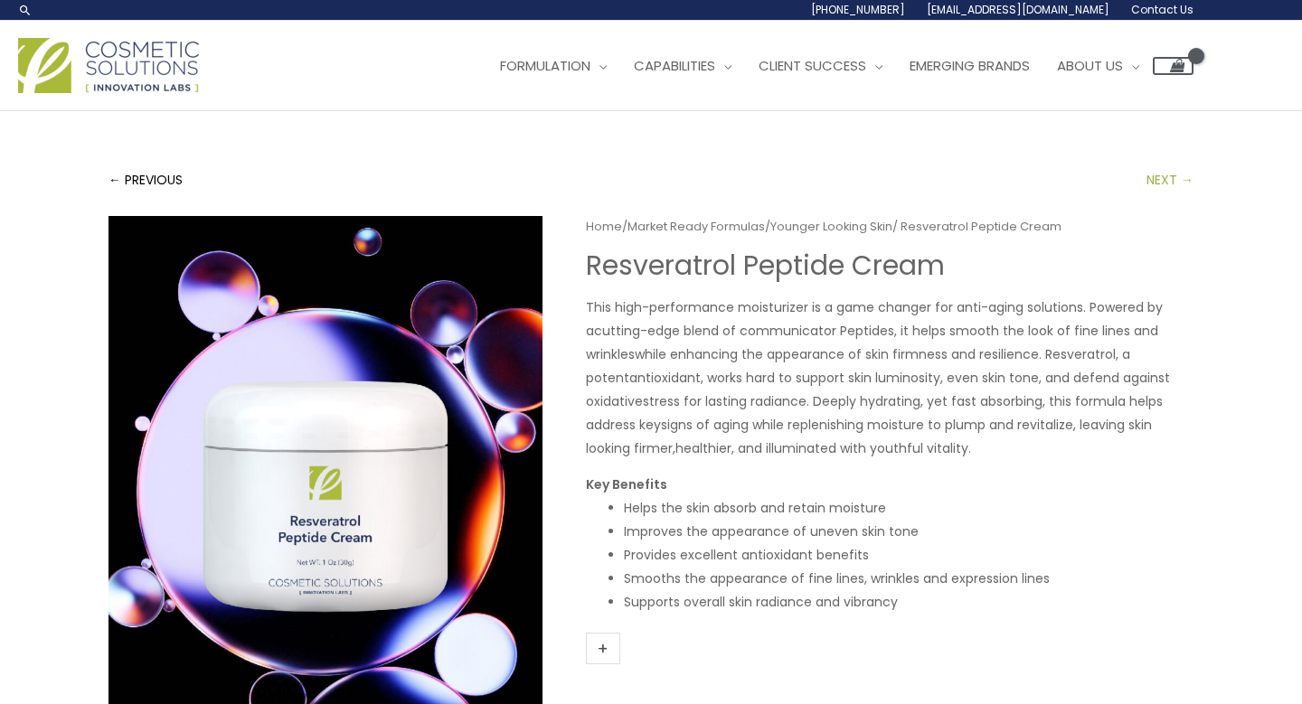
click at [1181, 178] on link "NEXT →" at bounding box center [1169, 180] width 47 height 36
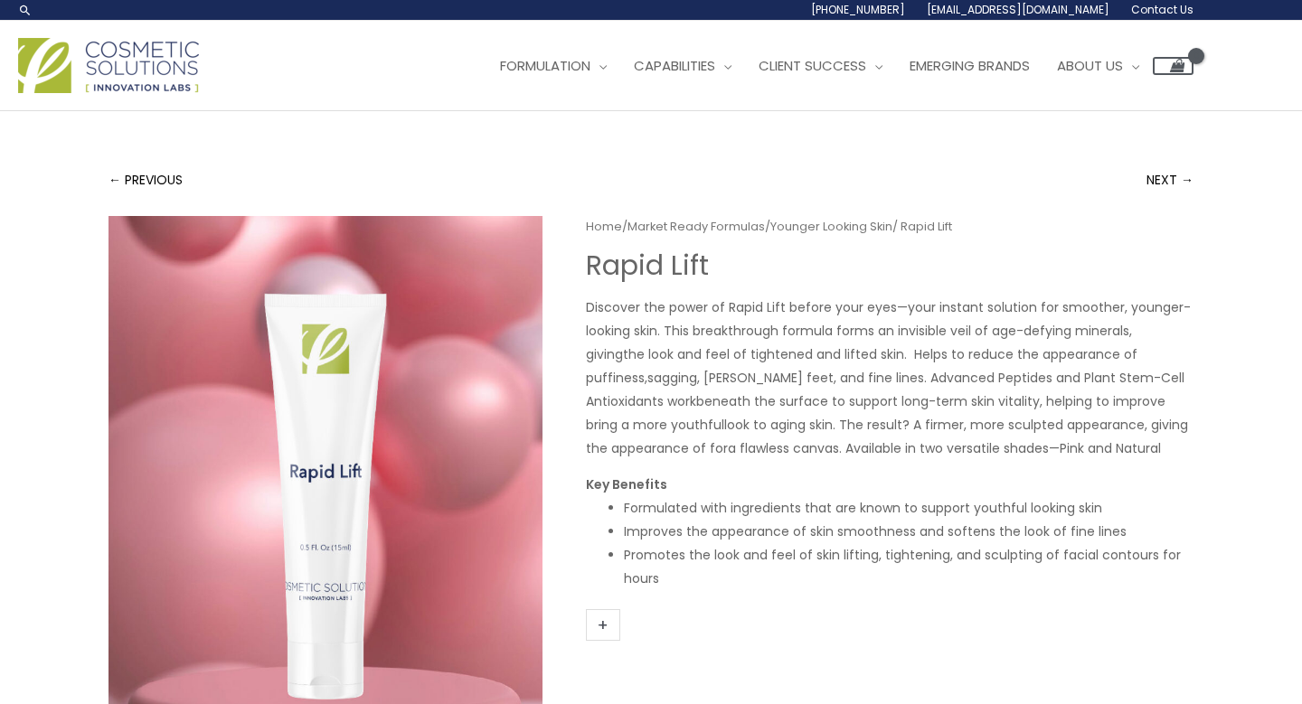
click at [1181, 178] on link "NEXT →" at bounding box center [1169, 180] width 47 height 36
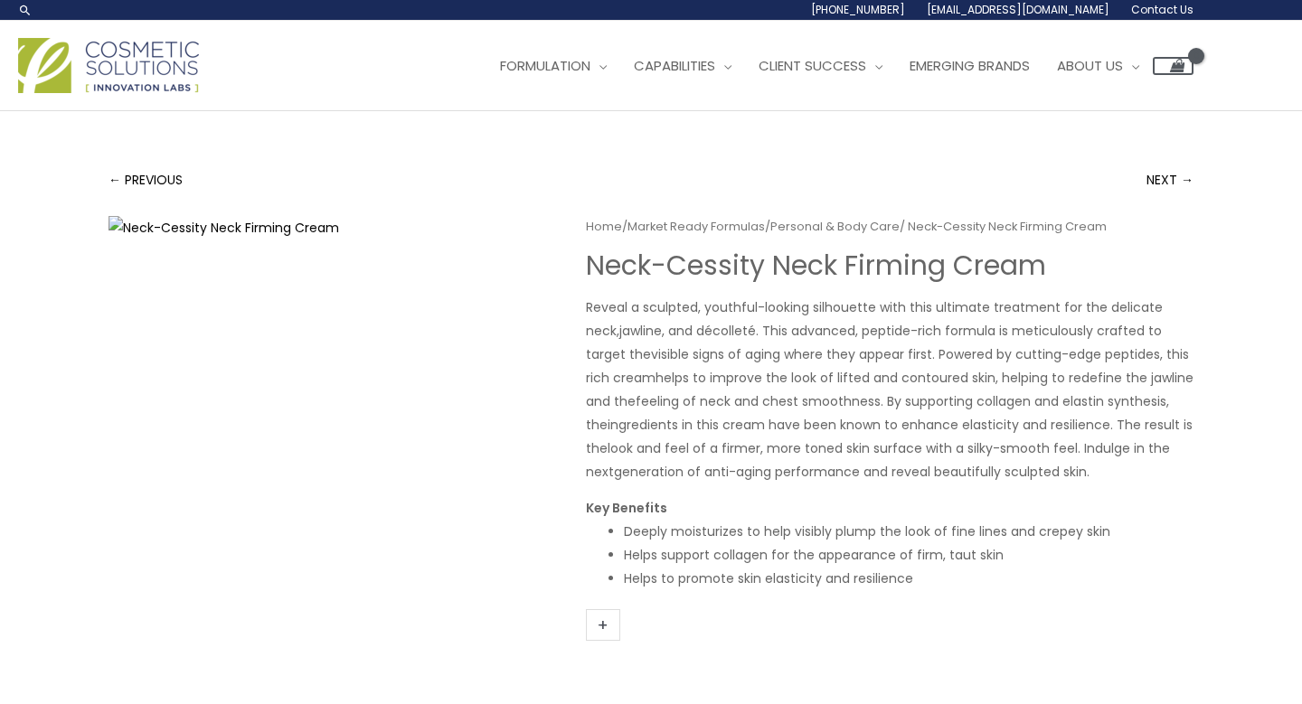
click at [1181, 178] on link "NEXT →" at bounding box center [1169, 180] width 47 height 36
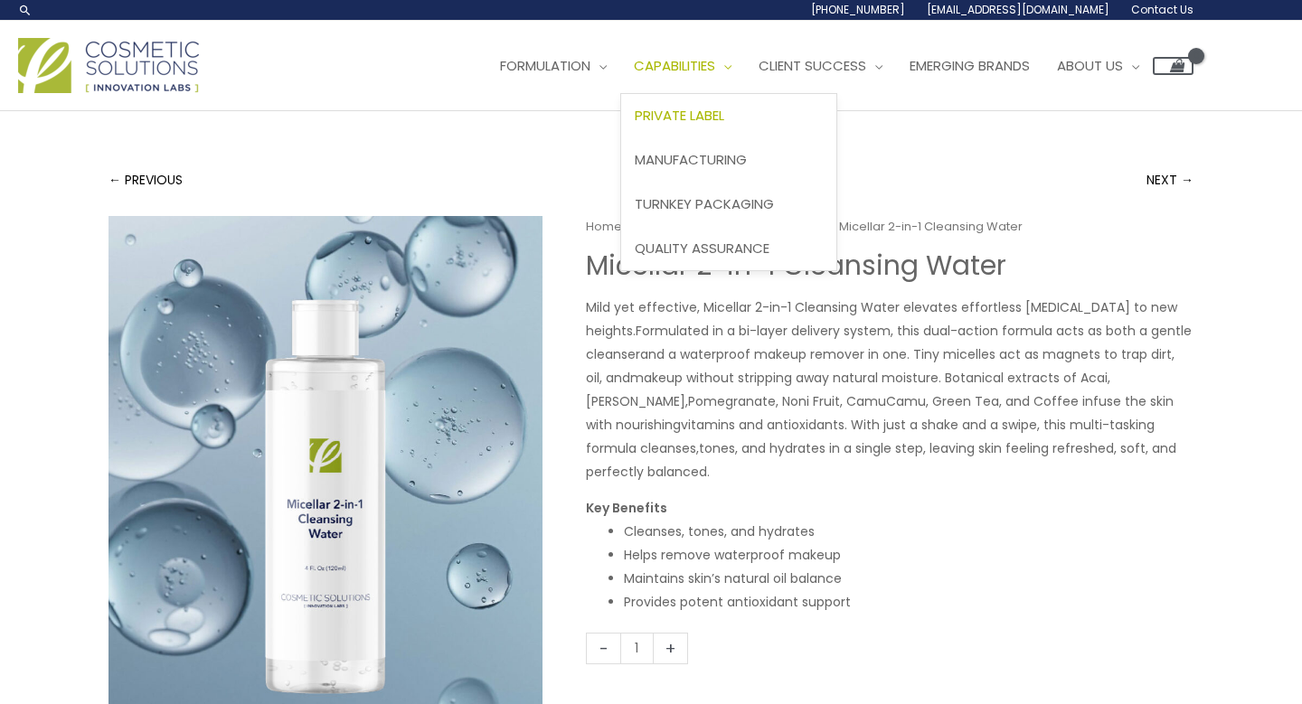
click at [724, 114] on span "Private Label" at bounding box center [678, 115] width 89 height 19
